Goal: Information Seeking & Learning: Compare options

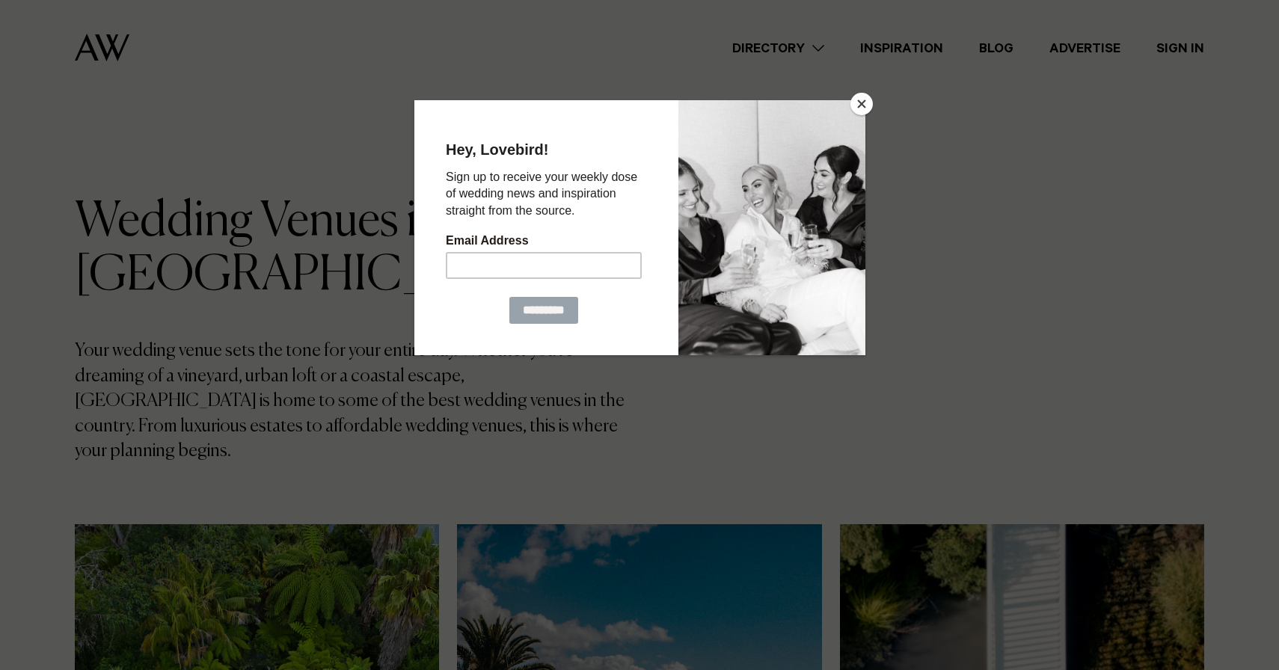
click at [862, 102] on button "Close" at bounding box center [861, 104] width 22 height 22
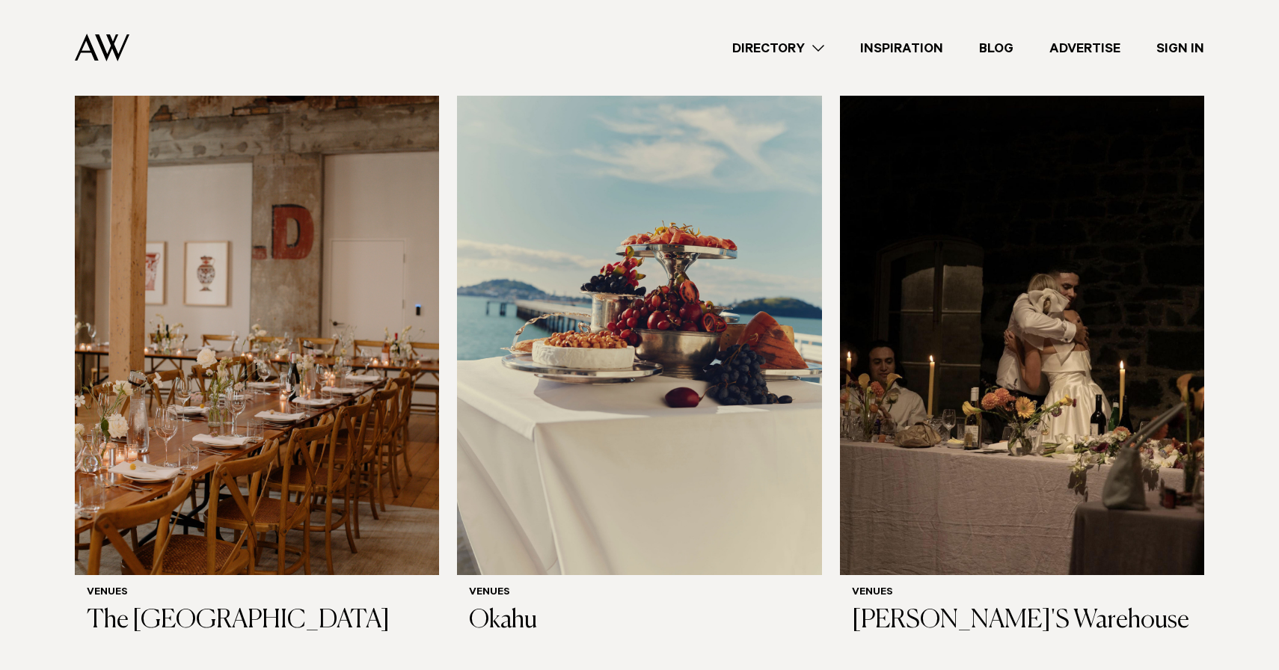
scroll to position [9107, 0]
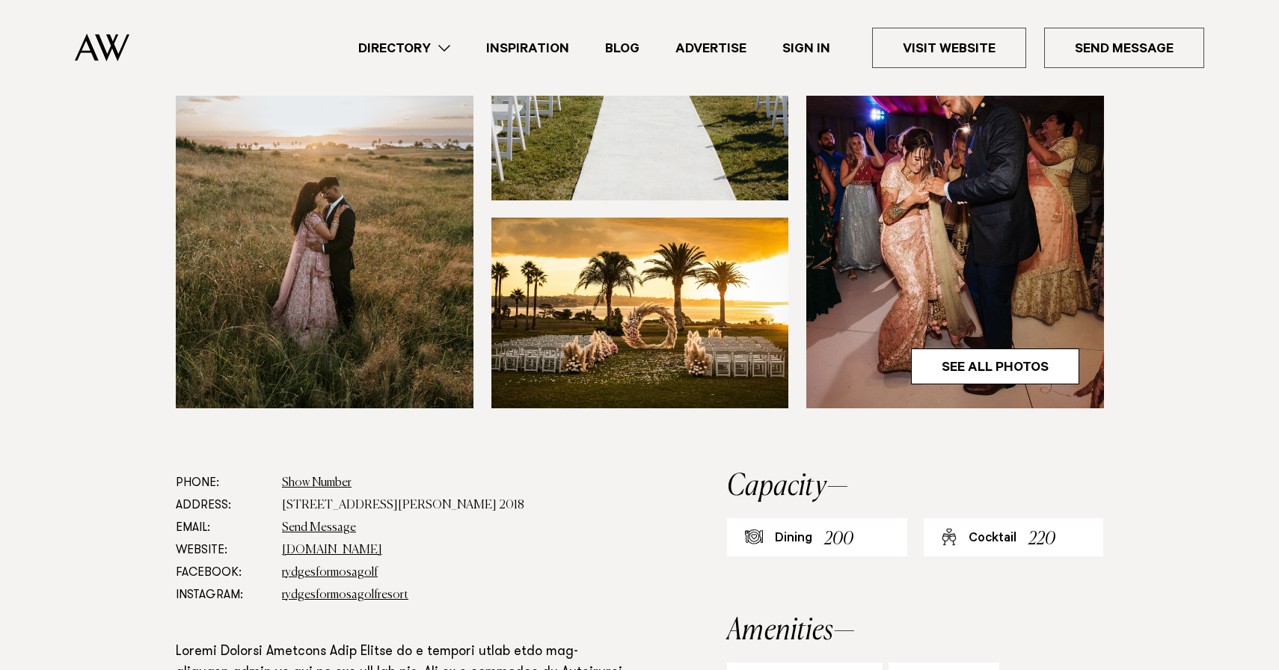
scroll to position [533, 0]
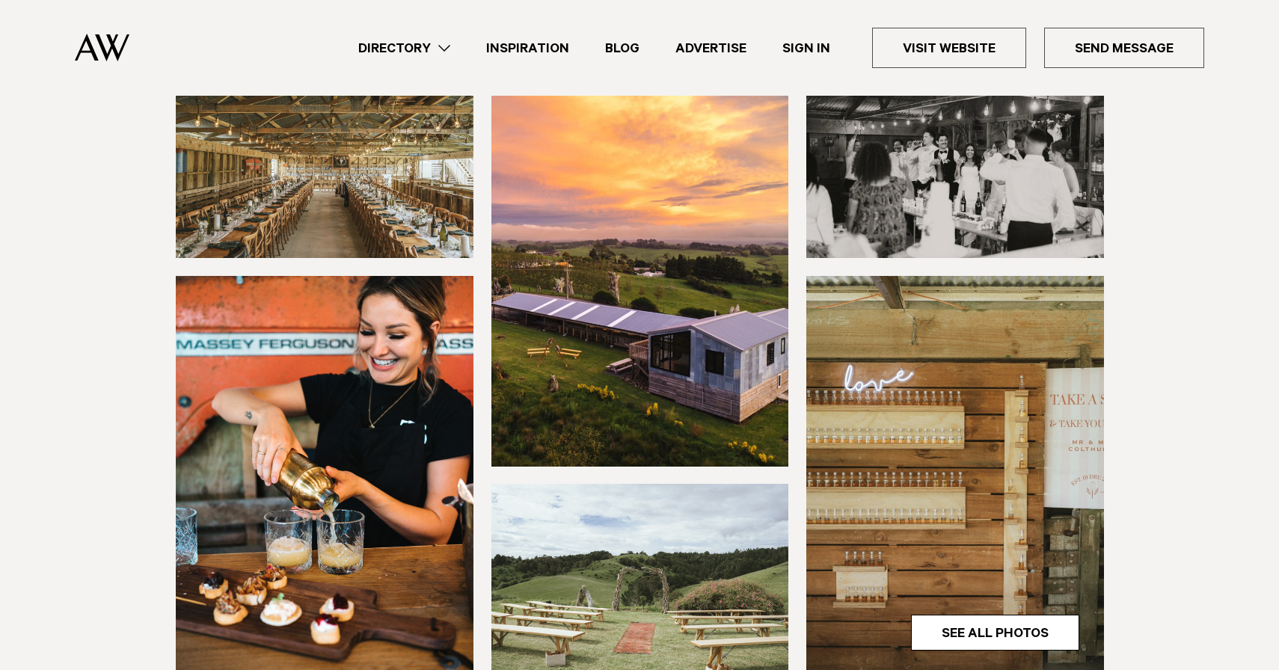
scroll to position [191, 0]
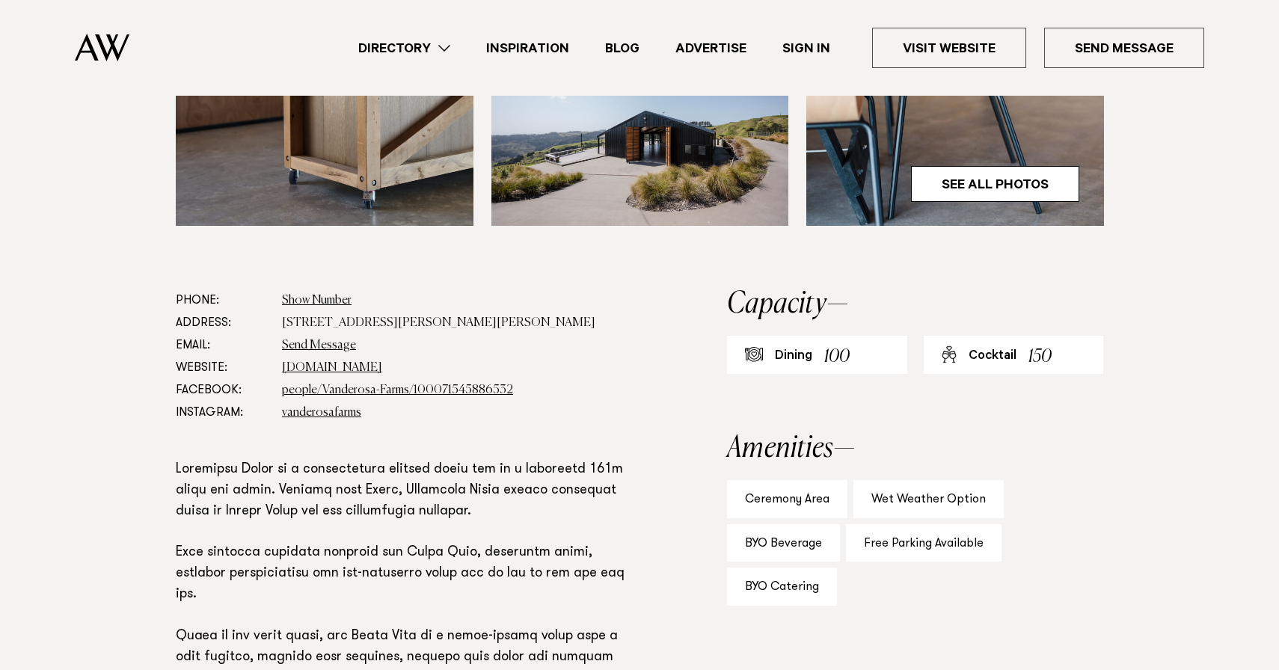
scroll to position [651, 0]
click at [66, 497] on section "Phone: Show Number 021 722 249 Address: 400 Rodney Road, Leigh 0985 Email: Send…" at bounding box center [639, 626] width 1279 height 674
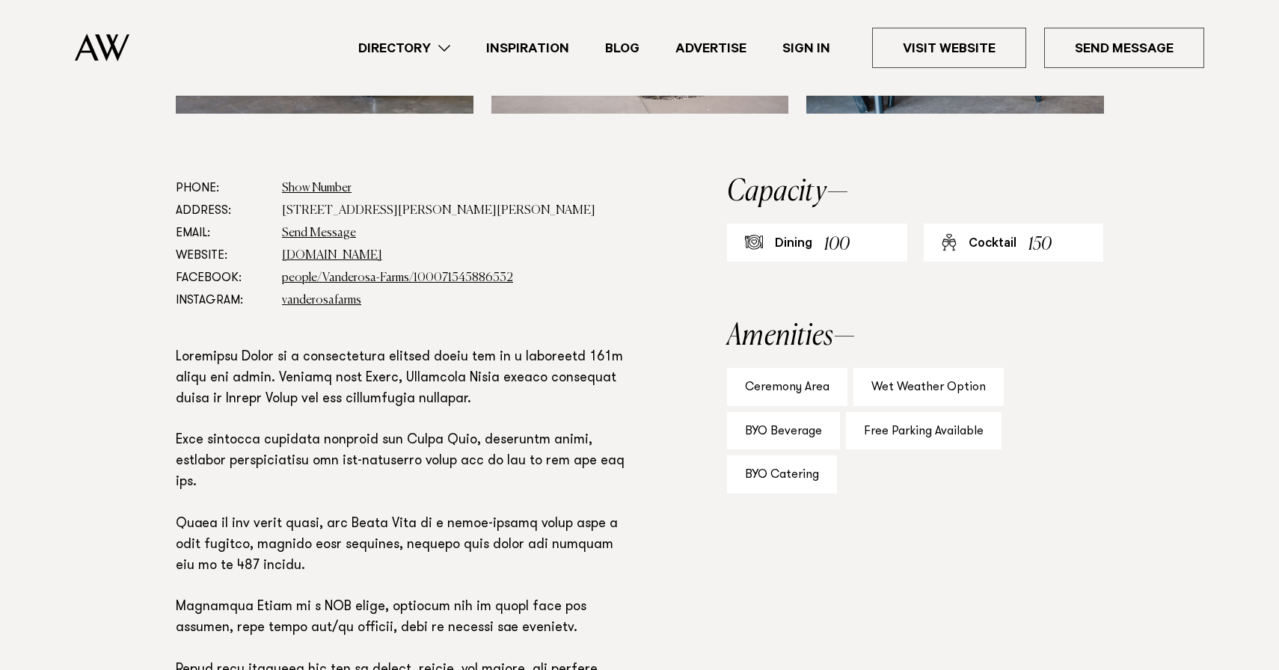
scroll to position [800, 0]
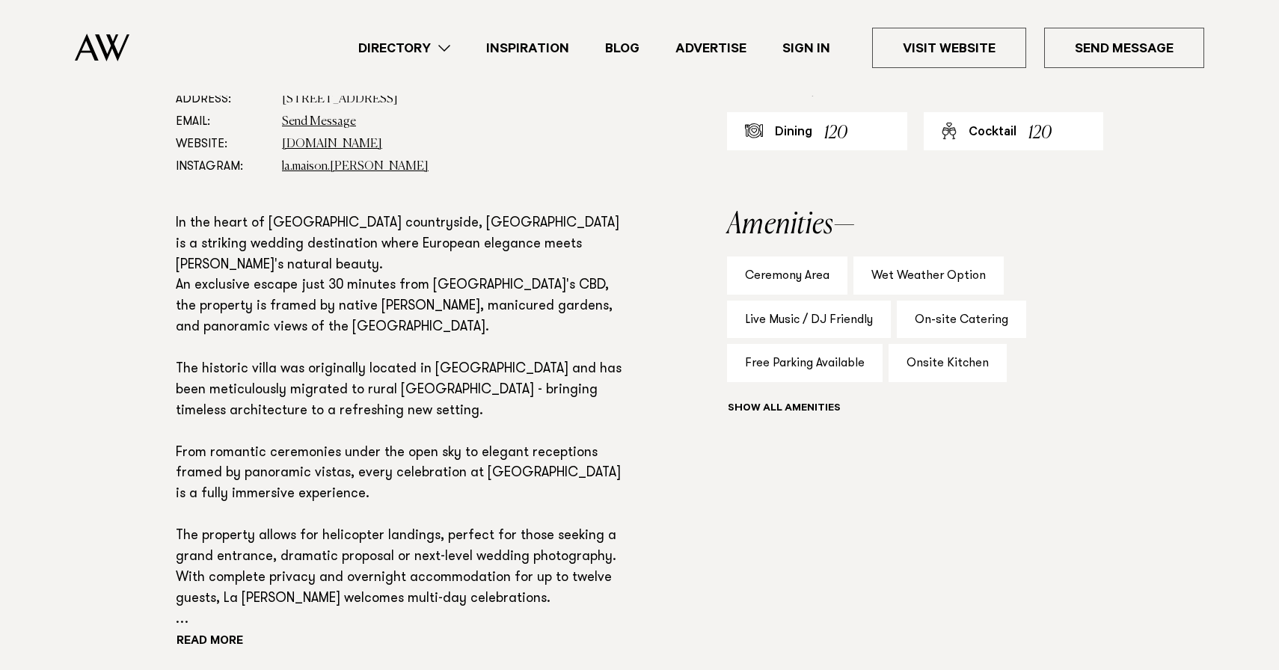
scroll to position [828, 0]
